Goal: Find specific page/section: Find specific page/section

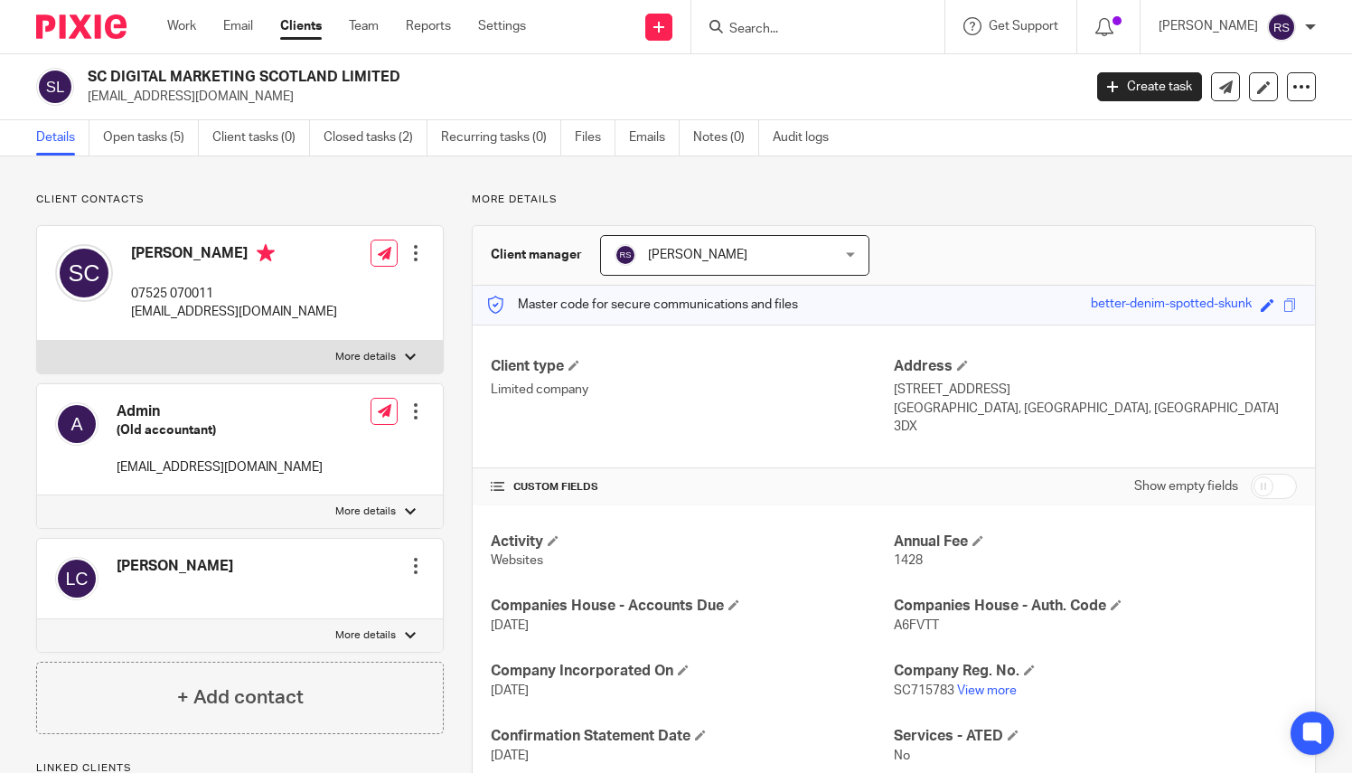
click at [832, 27] on input "Search" at bounding box center [809, 30] width 163 height 16
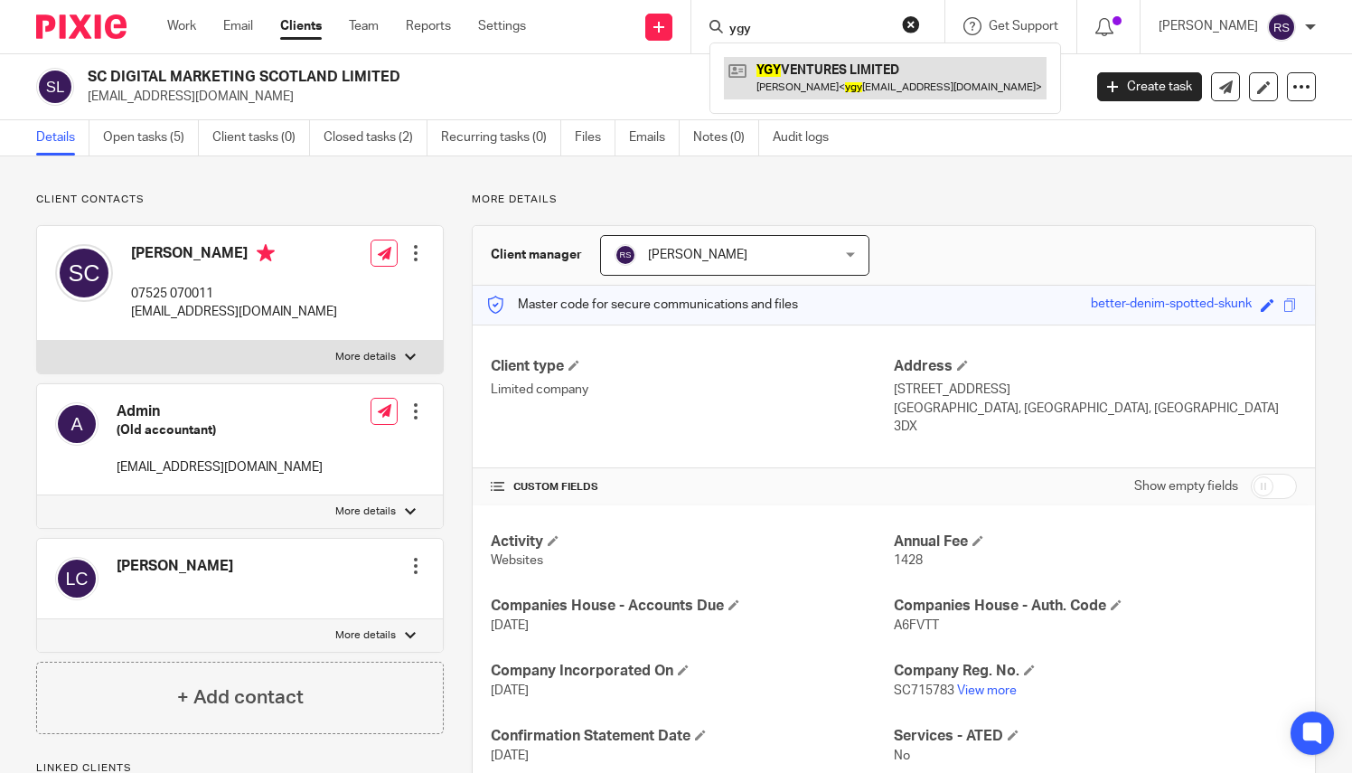
type input "ygy"
click at [829, 83] on link at bounding box center [885, 78] width 323 height 42
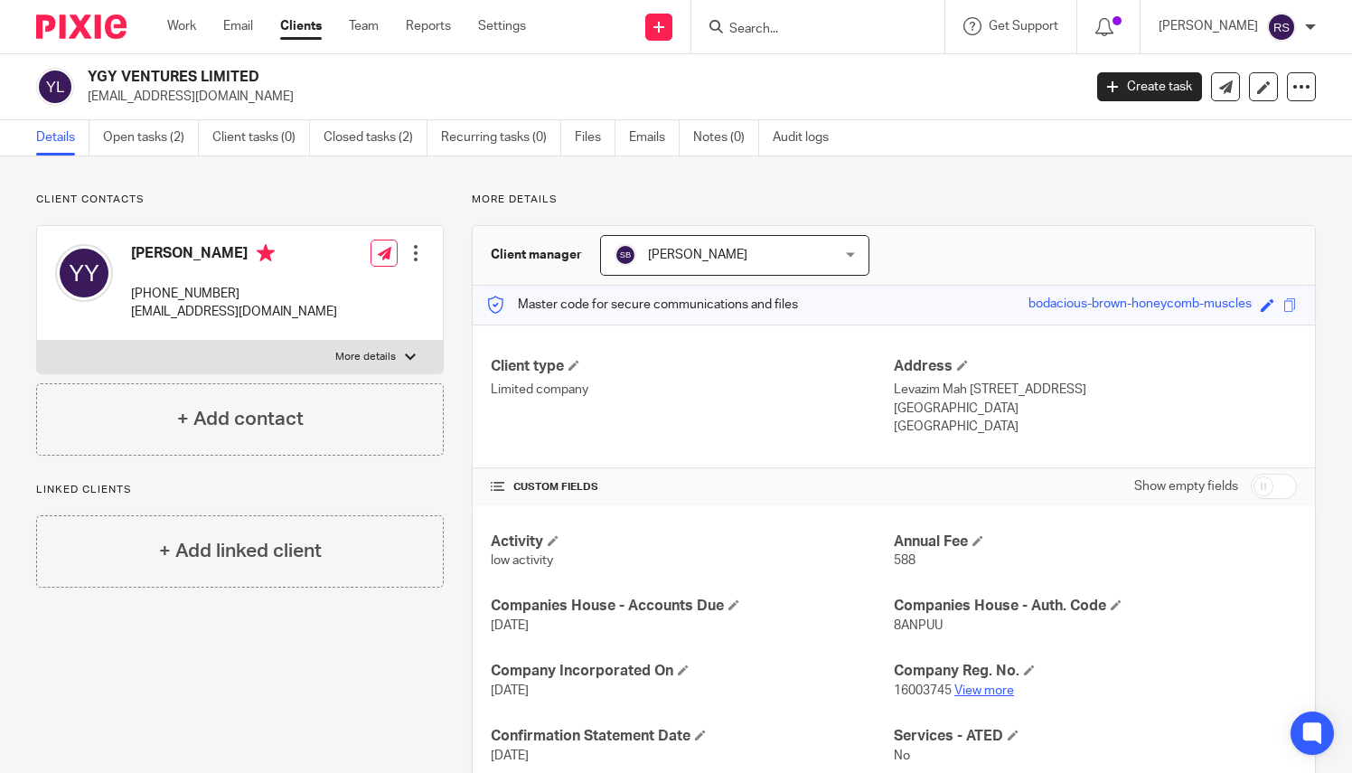
click at [984, 684] on link "View more" at bounding box center [985, 690] width 60 height 13
